Goal: Task Accomplishment & Management: Use online tool/utility

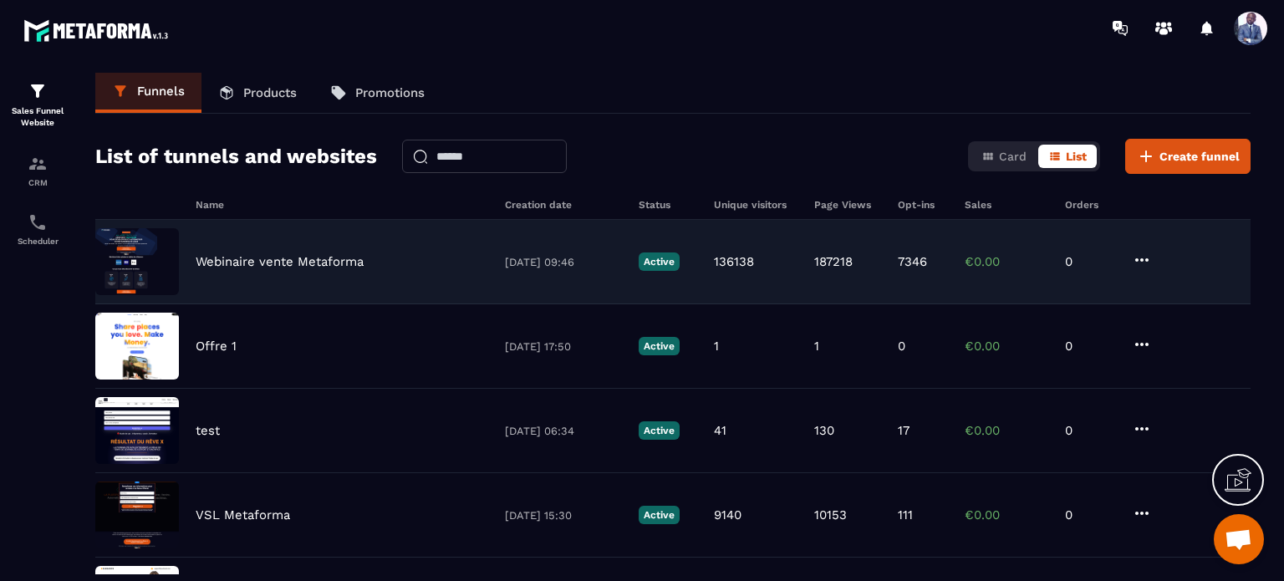
click at [237, 257] on p "Webinaire vente Metaforma" at bounding box center [280, 261] width 168 height 15
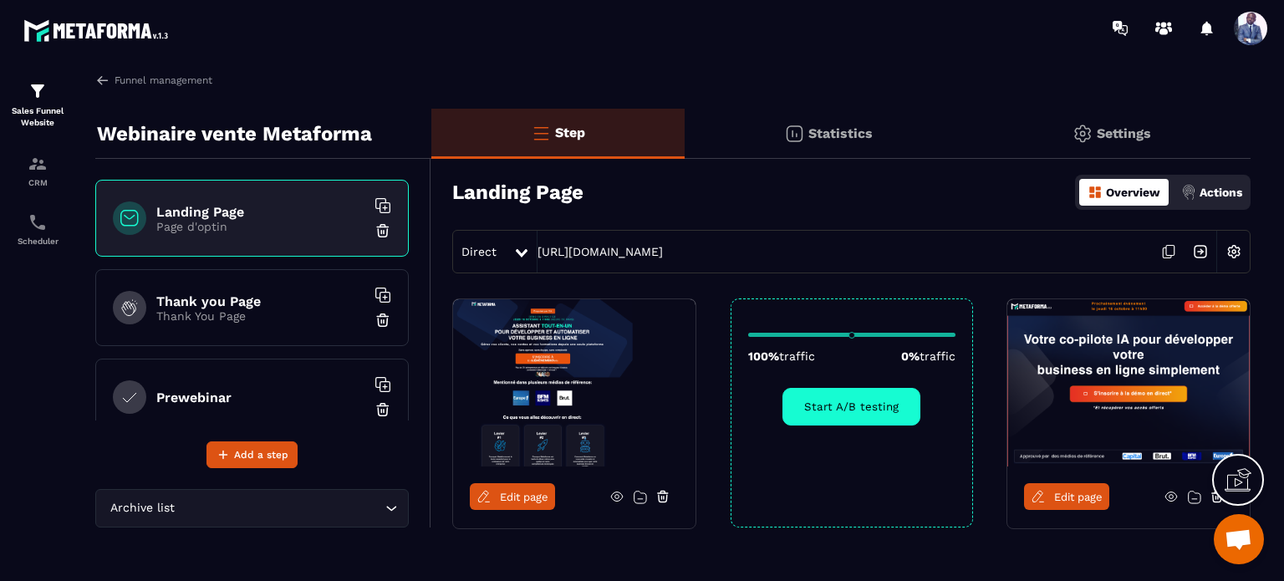
click at [1170, 497] on icon at bounding box center [1171, 497] width 4 height 4
click at [1079, 494] on span "Edit page" at bounding box center [1078, 497] width 48 height 13
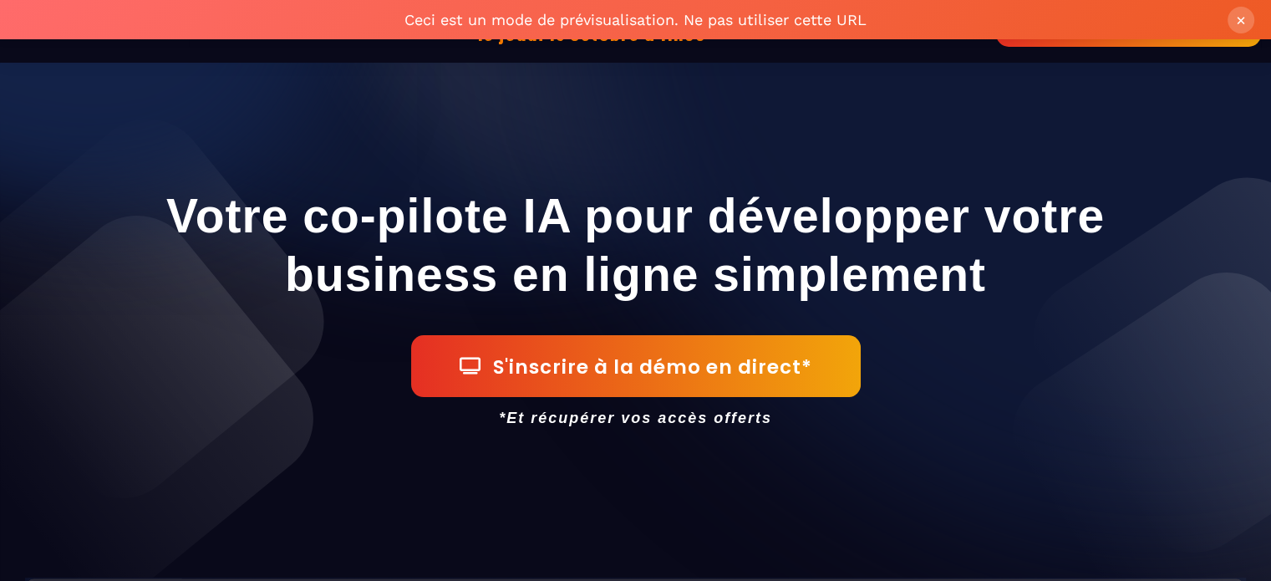
click at [1240, 23] on button "×" at bounding box center [1241, 20] width 27 height 27
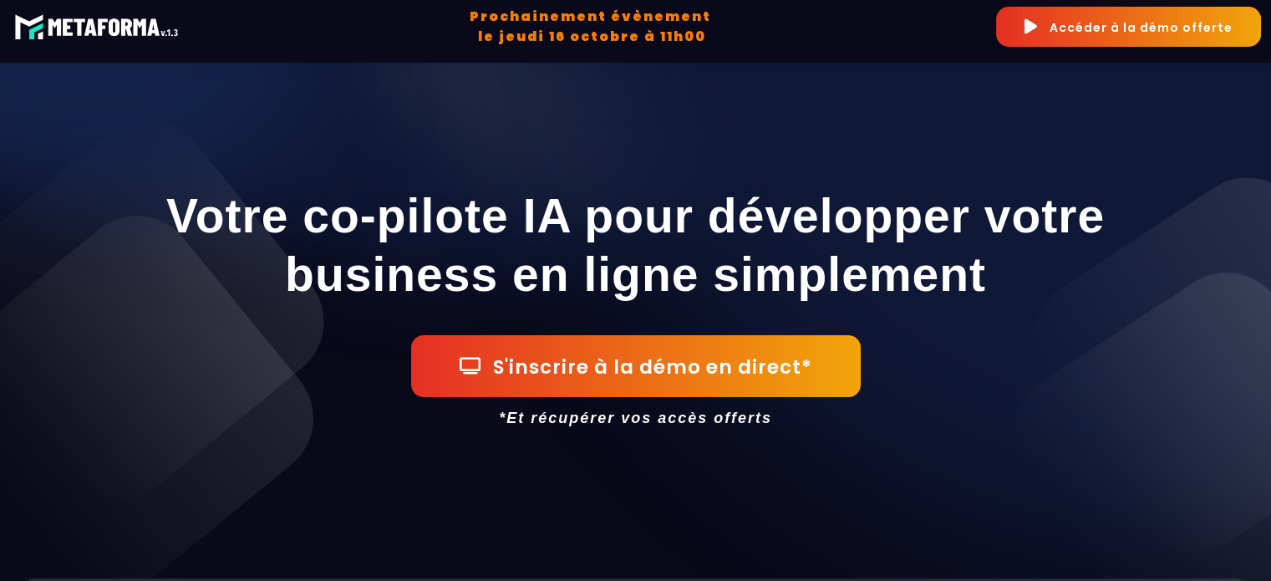
click at [1113, 33] on button "Accéder à la démo offerte" at bounding box center [1128, 27] width 265 height 40
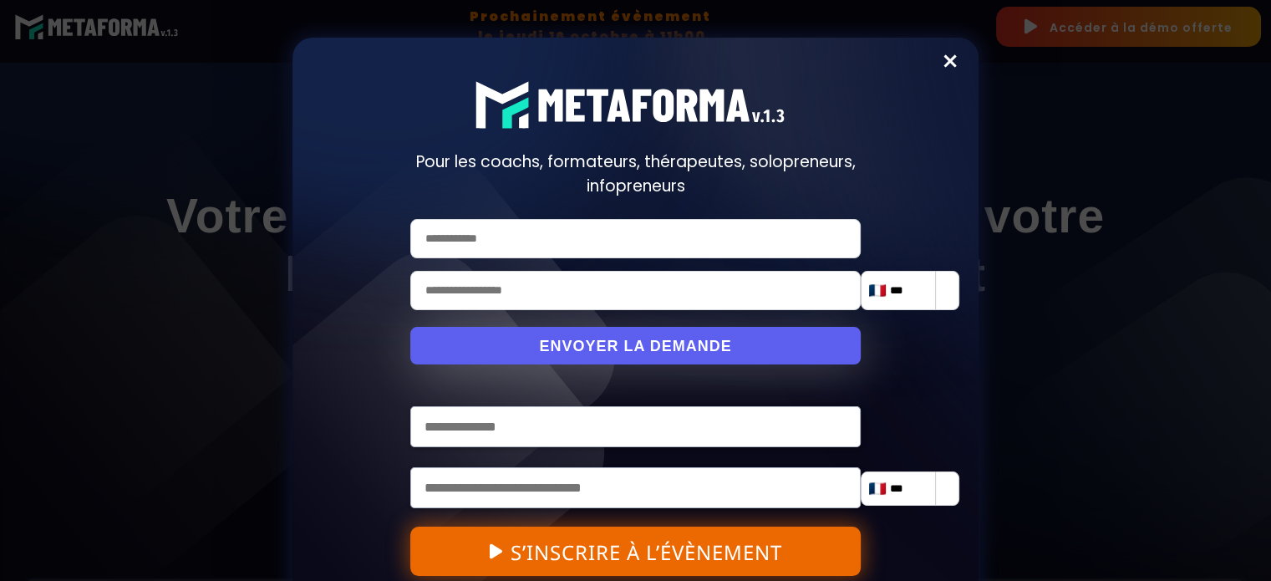
click at [944, 67] on link "Close" at bounding box center [950, 65] width 43 height 43
